Goal: Task Accomplishment & Management: Manage account settings

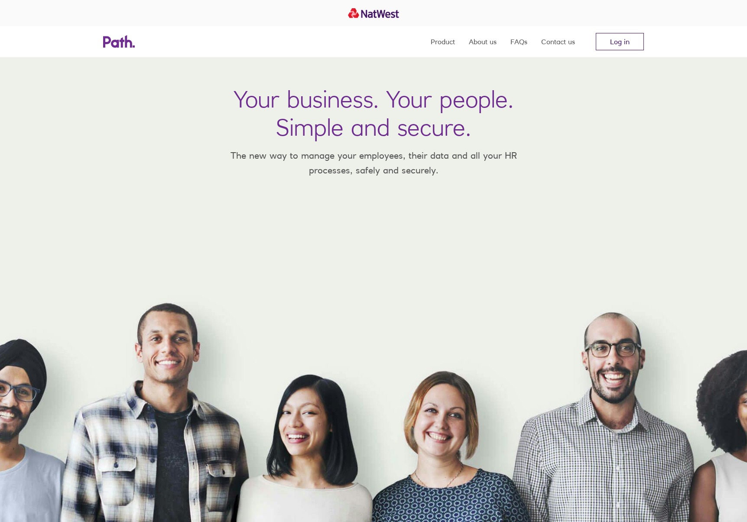
drag, startPoint x: 621, startPoint y: 42, endPoint x: 613, endPoint y: 40, distance: 7.9
click at [621, 42] on link "Log in" at bounding box center [620, 41] width 48 height 17
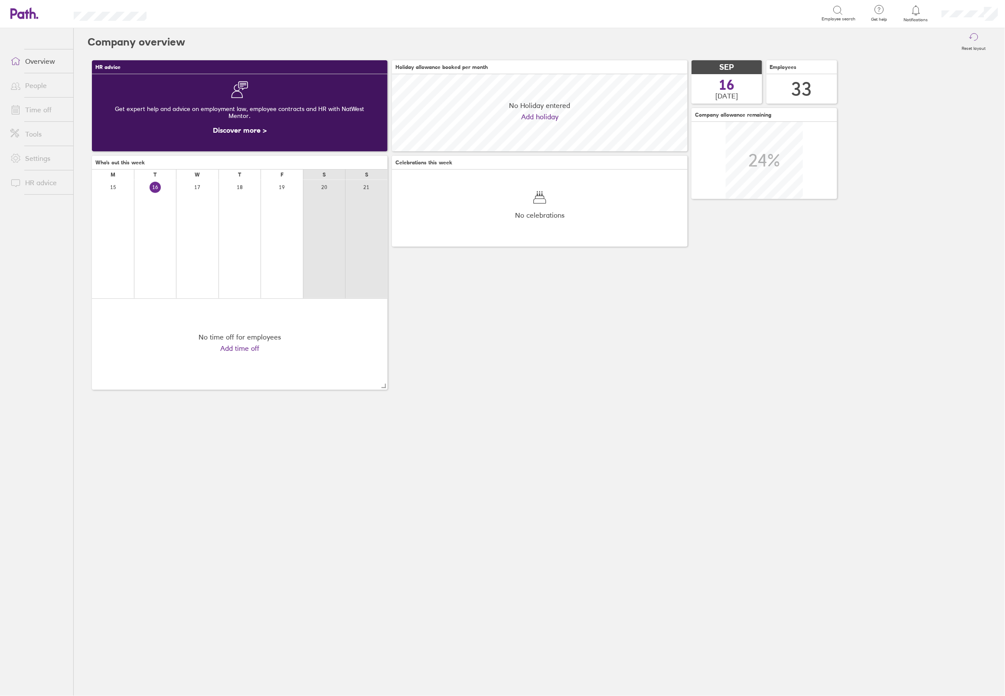
scroll to position [77, 295]
click at [37, 112] on link "Time off" at bounding box center [38, 109] width 70 height 17
